Goal: Check status: Check status

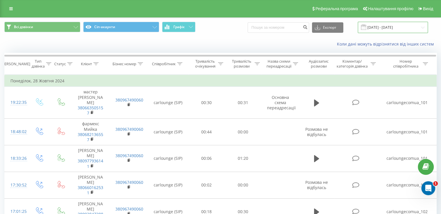
click at [402, 29] on input "[DATE] - [DATE]" at bounding box center [393, 27] width 70 height 11
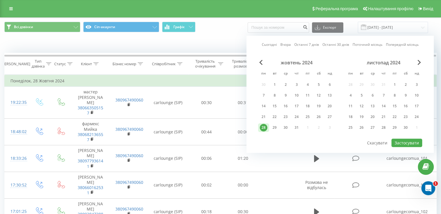
click at [269, 47] on link "Сьогодні" at bounding box center [269, 45] width 15 height 6
click at [399, 140] on button "Застосувати" at bounding box center [406, 143] width 31 height 8
type input "[DATE] - [DATE]"
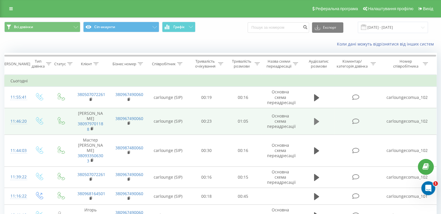
click at [314, 122] on icon at bounding box center [316, 121] width 5 height 8
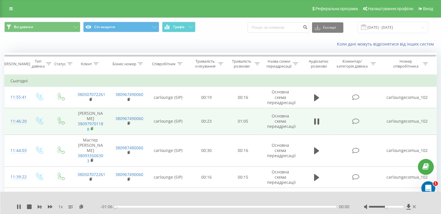
click at [91, 127] on rect at bounding box center [92, 128] width 2 height 3
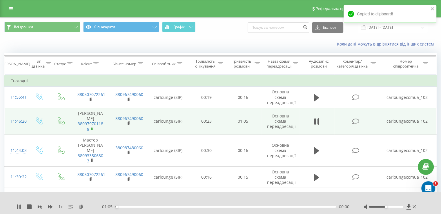
click at [91, 127] on rect at bounding box center [92, 128] width 2 height 3
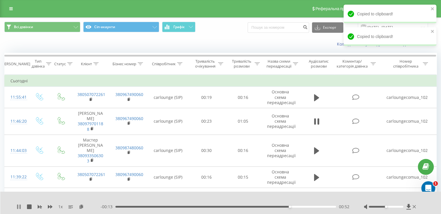
click at [18, 208] on icon at bounding box center [17, 206] width 1 height 5
